Goal: Information Seeking & Learning: Learn about a topic

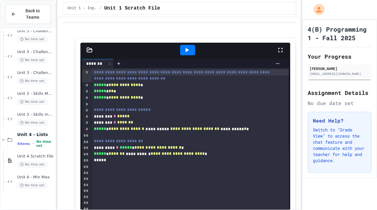
scroll to position [586, 0]
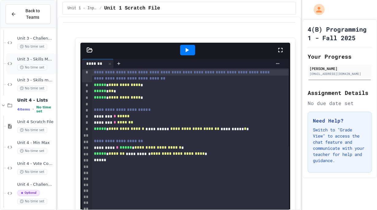
click at [32, 58] on span "Unit 3 - Skills Mastery - Counting" at bounding box center [35, 59] width 37 height 5
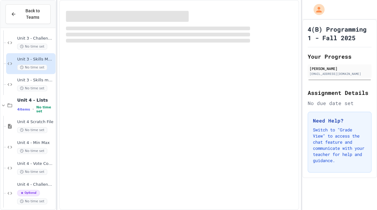
scroll to position [574, 0]
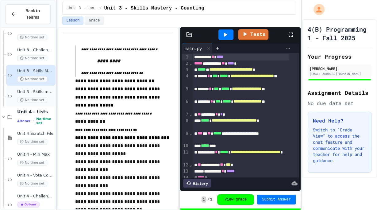
click at [36, 96] on div "Unit 3 - Skills mastery - Guess the Word No time set" at bounding box center [35, 95] width 37 height 13
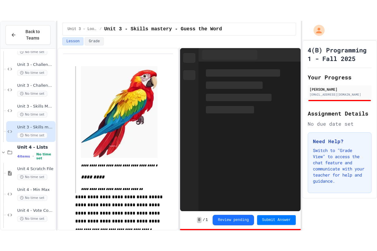
scroll to position [566, 0]
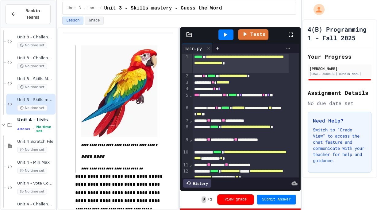
click at [225, 35] on icon at bounding box center [225, 35] width 3 height 4
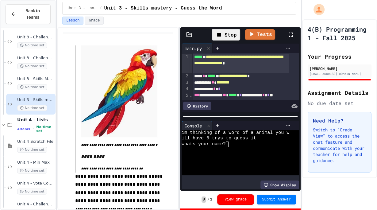
click at [292, 32] on icon at bounding box center [290, 34] width 7 height 7
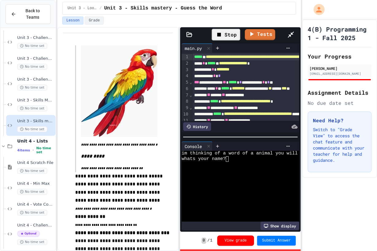
scroll to position [545, 0]
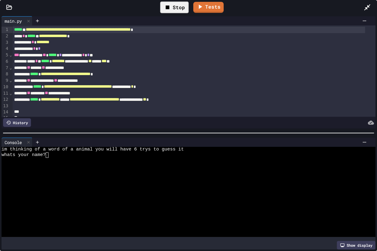
click at [366, 7] on icon at bounding box center [367, 7] width 7 height 7
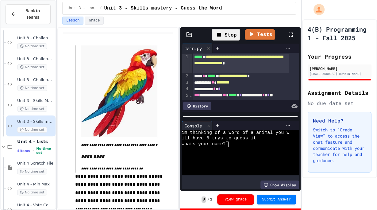
click at [289, 37] on icon at bounding box center [290, 34] width 7 height 7
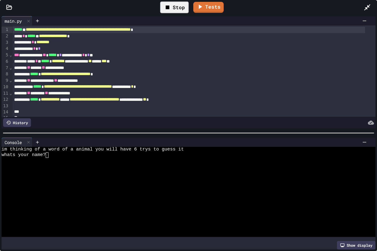
click at [24, 140] on div "Console" at bounding box center [13, 142] width 23 height 6
click at [358, 243] on div "Show display" at bounding box center [356, 245] width 39 height 9
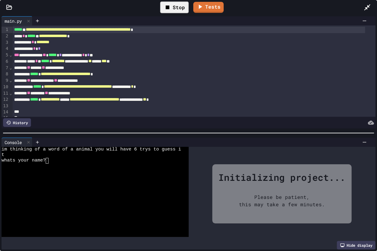
click at [357, 243] on div "Hide display" at bounding box center [356, 245] width 39 height 9
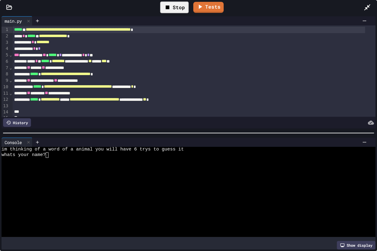
drag, startPoint x: 271, startPoint y: 135, endPoint x: 264, endPoint y: 120, distance: 16.4
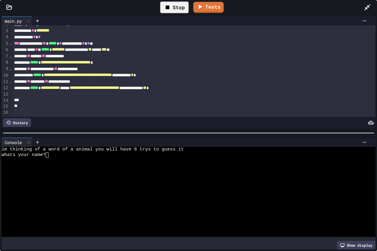
scroll to position [17, 0]
drag, startPoint x: 264, startPoint y: 120, endPoint x: 231, endPoint y: 162, distance: 53.8
click at [231, 164] on div at bounding box center [184, 167] width 364 height 6
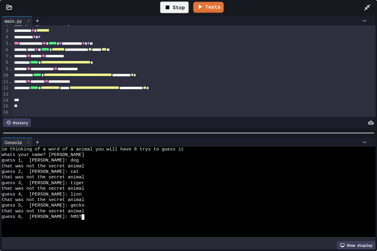
scroll to position [0, 12]
type textarea "*****"
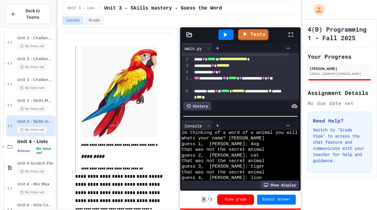
scroll to position [62, 0]
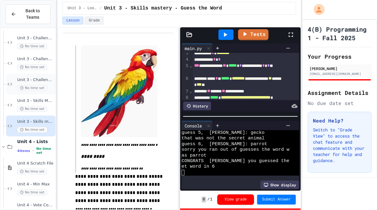
click at [41, 80] on span "Unit 3 - Challenge Project - 3 player Rock Paper Scissors" at bounding box center [35, 79] width 37 height 5
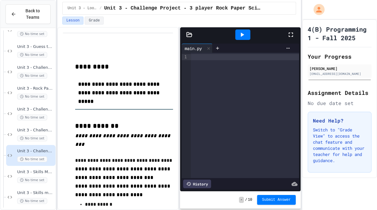
scroll to position [473, 0]
click at [38, 91] on div "Unit 3 - Rock Paper Scissors (Version 2) No time set" at bounding box center [35, 92] width 37 height 13
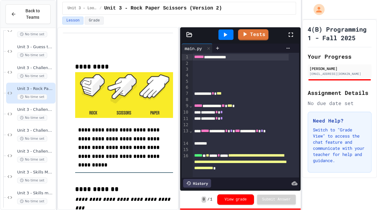
click at [295, 34] on div at bounding box center [293, 34] width 13 height 17
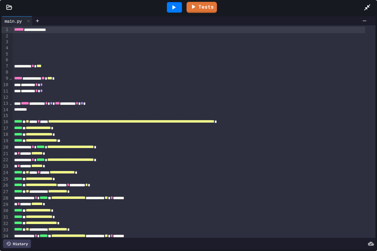
click at [370, 10] on icon at bounding box center [367, 7] width 7 height 7
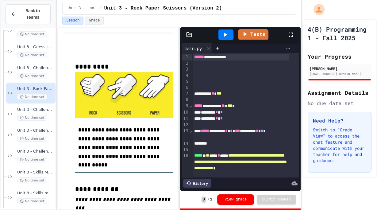
click at [224, 34] on icon at bounding box center [225, 34] width 7 height 7
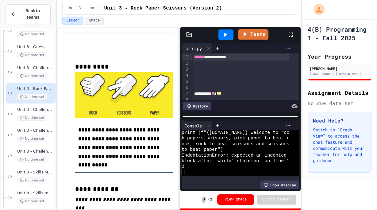
scroll to position [11, 0]
drag, startPoint x: 269, startPoint y: 107, endPoint x: 266, endPoint y: 61, distance: 46.4
click at [266, 61] on div "**********" at bounding box center [241, 82] width 118 height 59
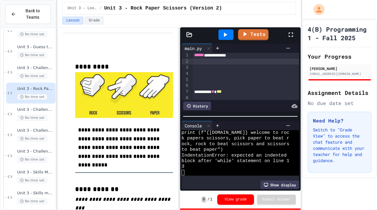
click at [282, 183] on div "Show display" at bounding box center [279, 184] width 39 height 9
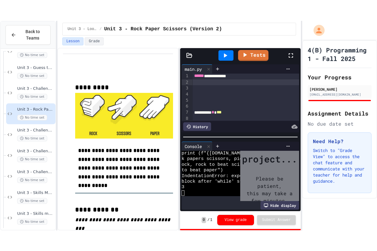
scroll to position [45, 0]
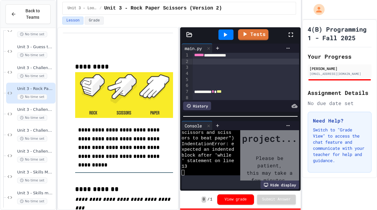
drag, startPoint x: 281, startPoint y: 183, endPoint x: 291, endPoint y: 37, distance: 146.4
click at [291, 37] on icon at bounding box center [290, 34] width 7 height 7
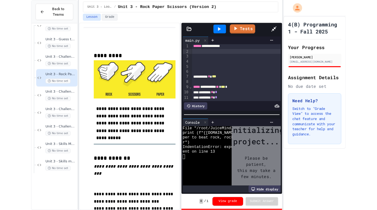
scroll to position [0, 0]
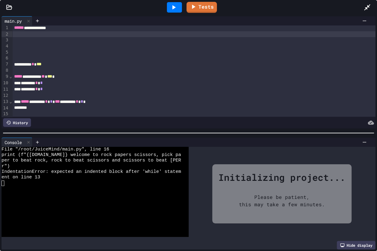
click at [347, 245] on div "Hide display" at bounding box center [356, 245] width 39 height 9
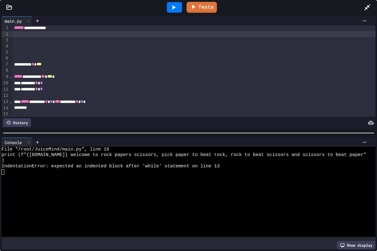
click at [174, 5] on icon at bounding box center [173, 7] width 7 height 7
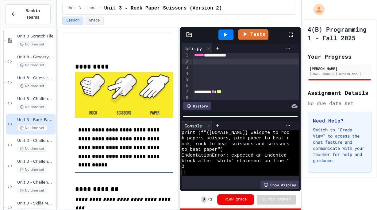
scroll to position [438, 0]
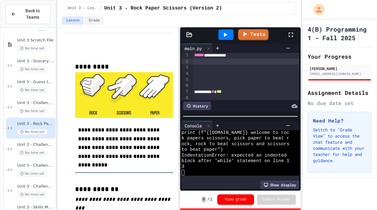
click at [41, 83] on span "Unit 3 - Guess the Number Game" at bounding box center [35, 81] width 37 height 5
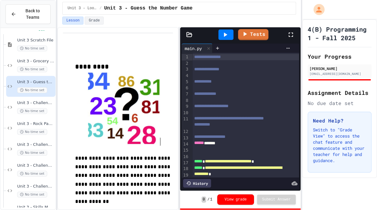
click at [230, 32] on div at bounding box center [225, 34] width 15 height 10
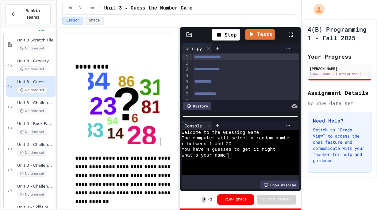
click at [294, 34] on icon at bounding box center [290, 34] width 7 height 7
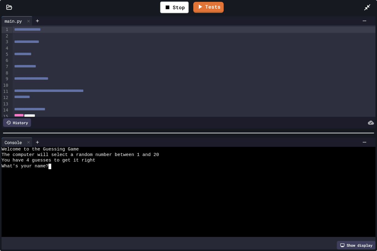
click at [58, 164] on div "What's your name?" at bounding box center [184, 167] width 364 height 6
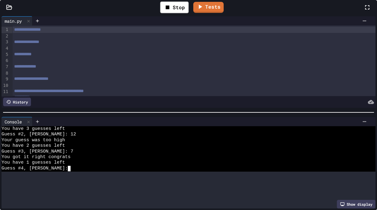
scroll to position [39, 0]
